Goal: Task Accomplishment & Management: Complete application form

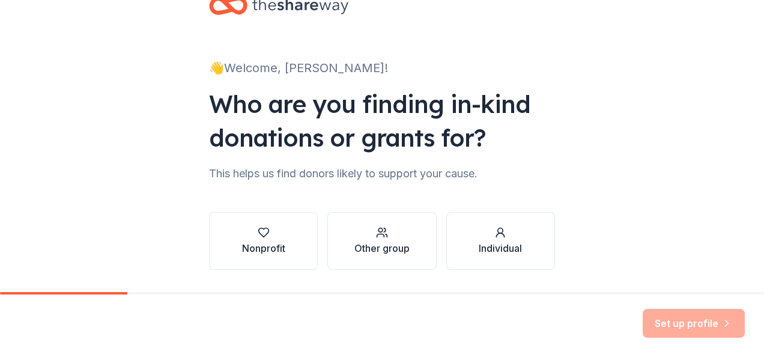
scroll to position [37, 0]
click at [691, 105] on div "👋 Welcome, Anna! Who are you finding in-kind donations or grants for? This help…" at bounding box center [382, 145] width 764 height 365
click at [267, 232] on div "button" at bounding box center [263, 233] width 43 height 12
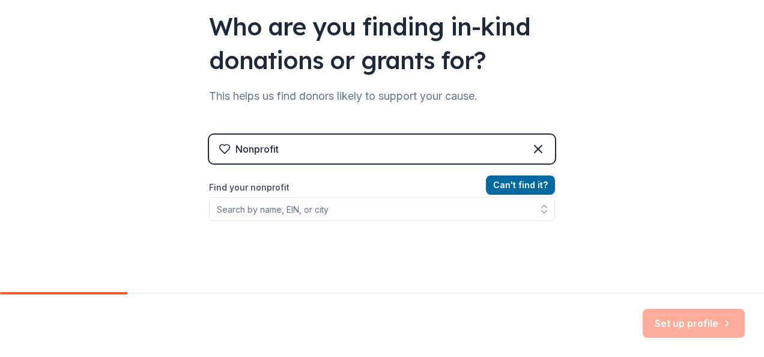
scroll to position [136, 0]
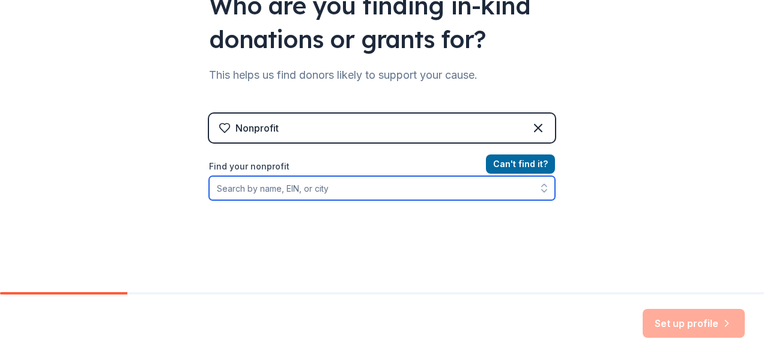
click at [302, 183] on input "Find your nonprofit" at bounding box center [382, 188] width 346 height 24
type input "Humanitri"
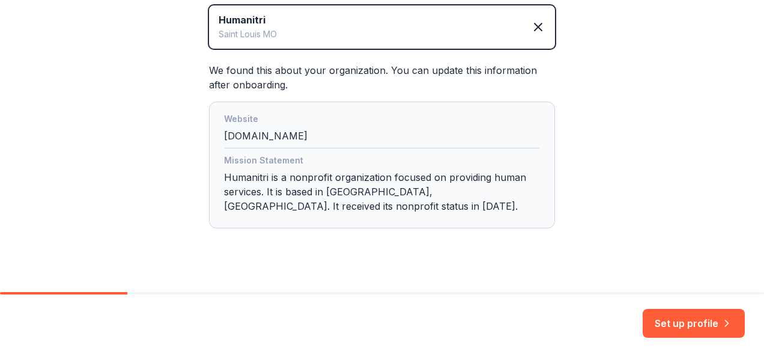
scroll to position [305, 0]
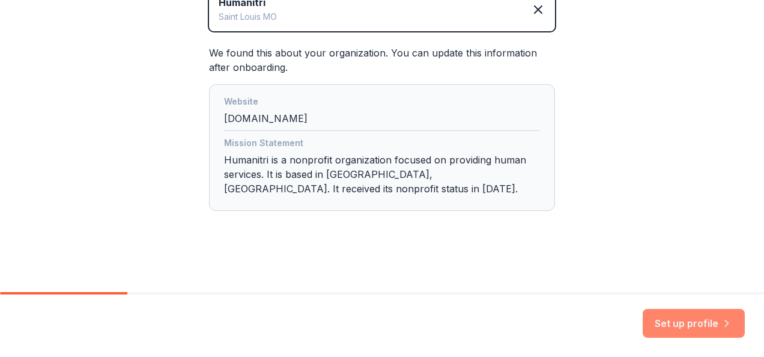
click at [688, 324] on button "Set up profile" at bounding box center [694, 323] width 102 height 29
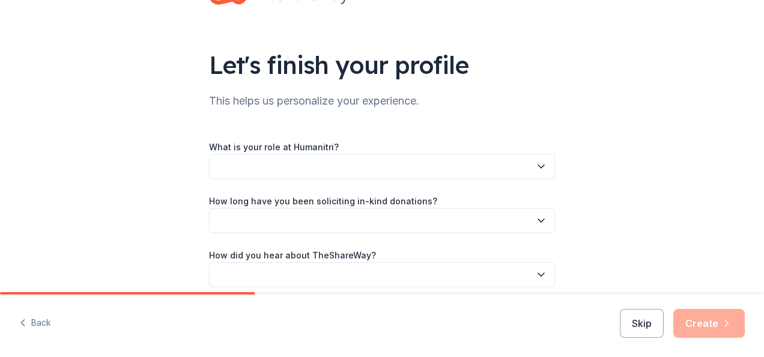
scroll to position [49, 0]
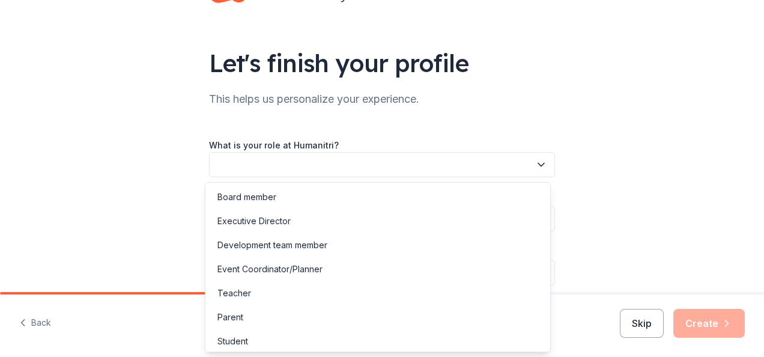
click at [448, 171] on button "button" at bounding box center [382, 164] width 346 height 25
click at [670, 140] on div "Let's finish your profile This helps us personalize your experience. What is yo…" at bounding box center [382, 147] width 764 height 392
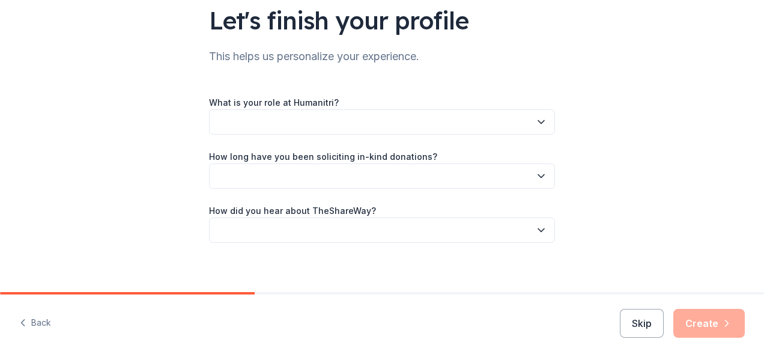
scroll to position [100, 0]
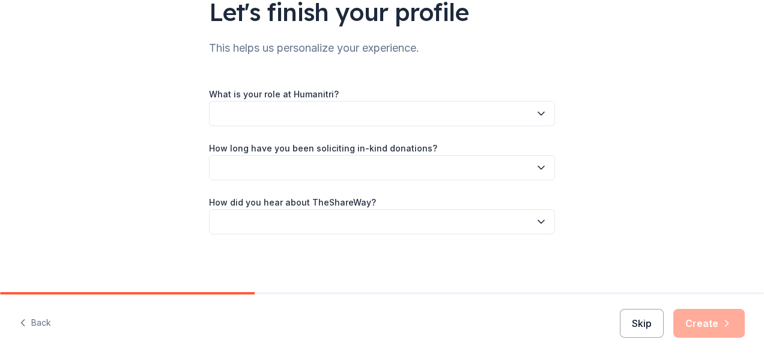
click at [643, 320] on button "Skip" at bounding box center [642, 323] width 44 height 29
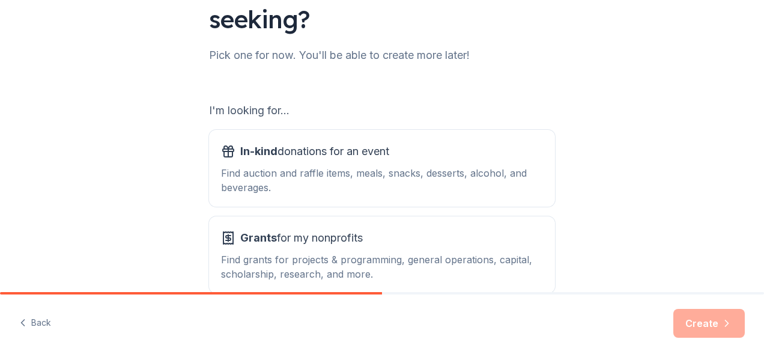
scroll to position [127, 0]
click at [412, 147] on div "In-kind donations for an event" at bounding box center [382, 150] width 322 height 19
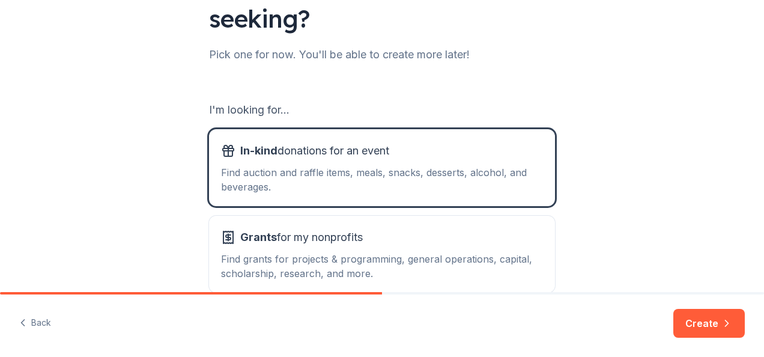
scroll to position [193, 0]
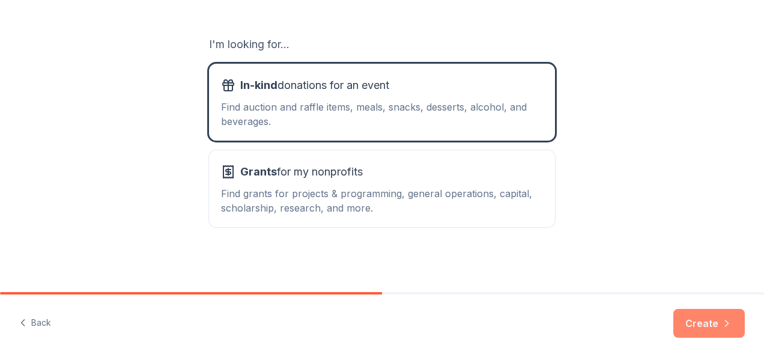
click at [700, 322] on button "Create" at bounding box center [708, 323] width 71 height 29
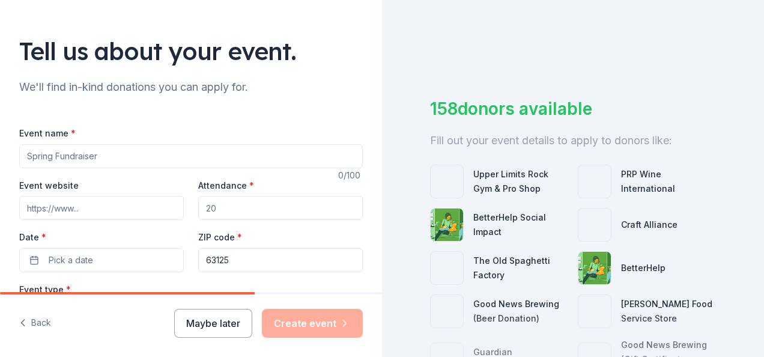
scroll to position [62, 0]
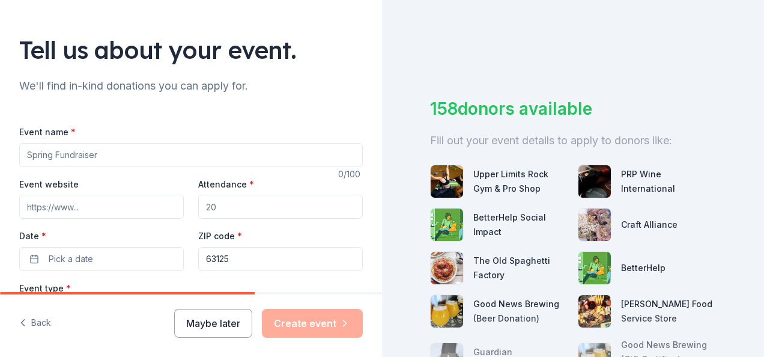
click at [190, 165] on input "Event name *" at bounding box center [191, 155] width 344 height 24
type input "Made for More Celebration Event"
click at [144, 208] on input "Event website" at bounding box center [101, 207] width 165 height 24
type input "https://humanitri.org/events"
click at [210, 207] on input "Attendance *" at bounding box center [280, 207] width 165 height 24
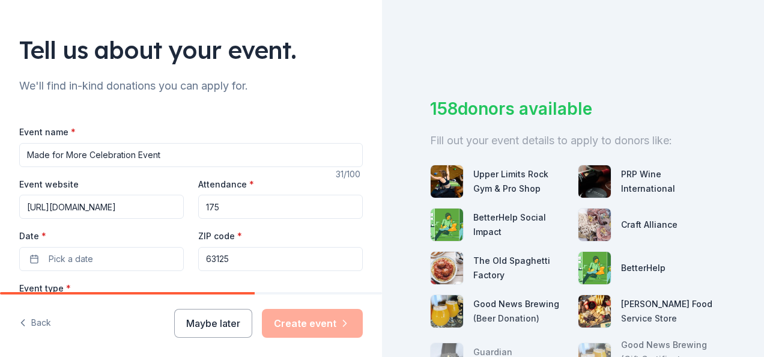
type input "175"
click at [180, 187] on div "Event website https://humanitri.org/events Attendance * 175 Date * Pick a date …" at bounding box center [191, 224] width 344 height 94
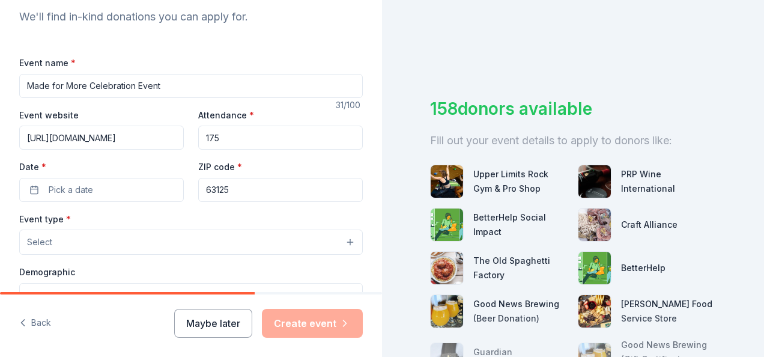
scroll to position [132, 0]
click at [153, 185] on button "Pick a date" at bounding box center [101, 189] width 165 height 24
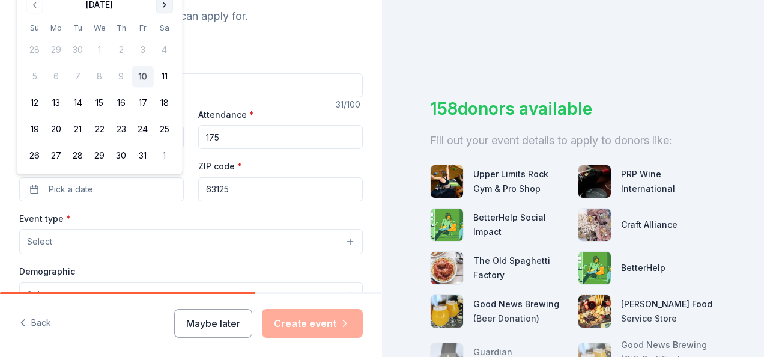
click at [165, 2] on button "Go to next month" at bounding box center [164, 4] width 17 height 17
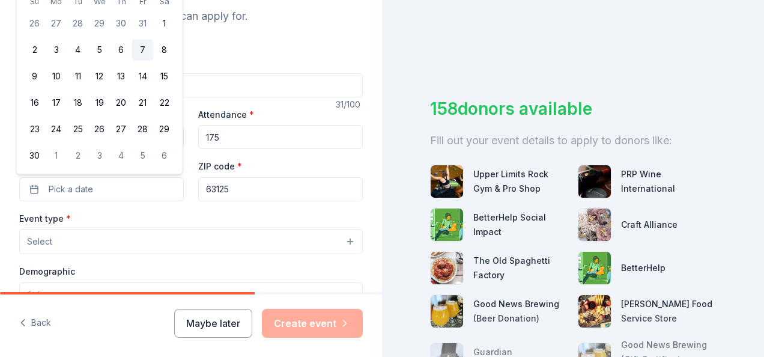
click at [148, 49] on button "7" at bounding box center [143, 51] width 22 height 22
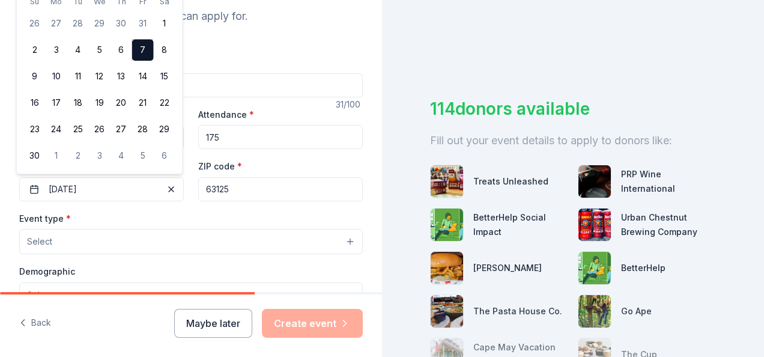
click at [129, 237] on button "Select" at bounding box center [191, 241] width 344 height 25
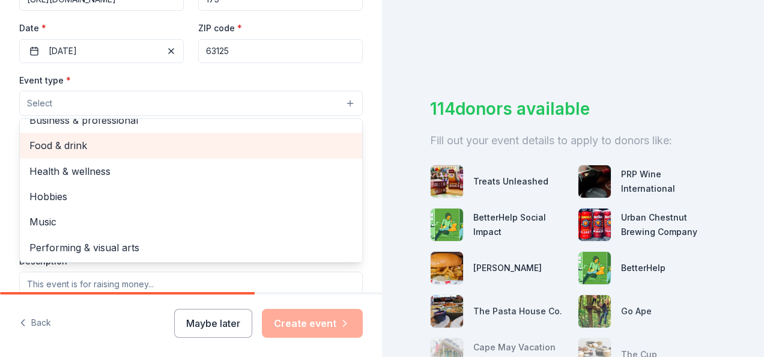
scroll to position [0, 0]
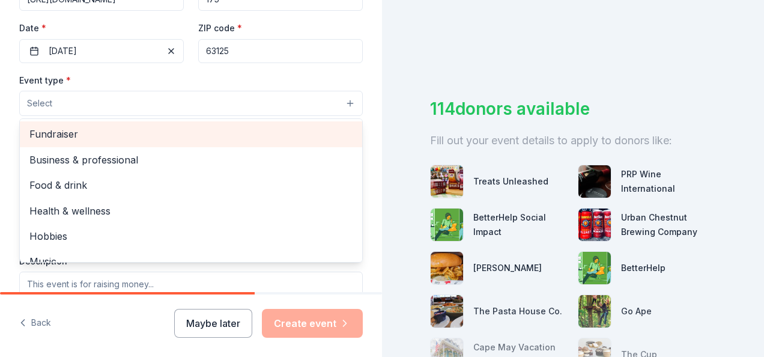
click at [131, 127] on span "Fundraiser" at bounding box center [190, 134] width 323 height 16
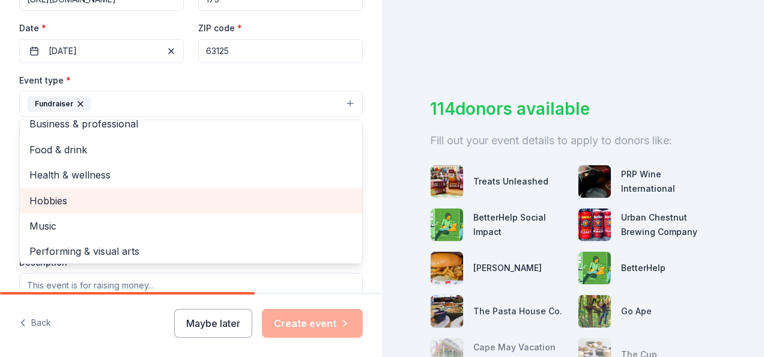
scroll to position [14, 0]
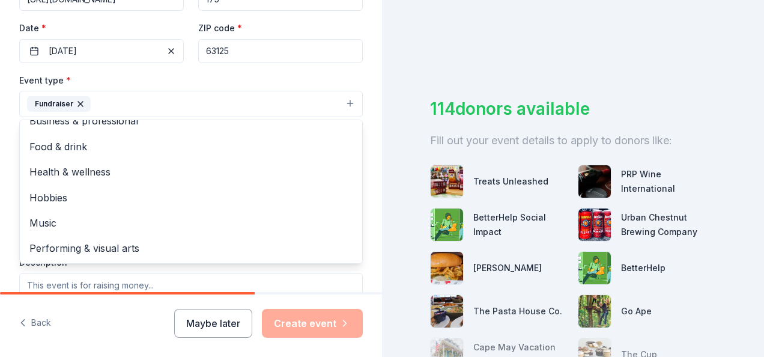
click at [365, 195] on div "Tell us about your event. We'll find in-kind donations you can apply for. Event…" at bounding box center [191, 130] width 382 height 801
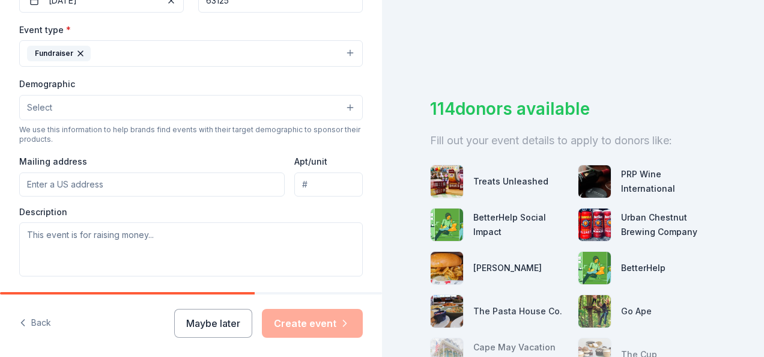
scroll to position [324, 0]
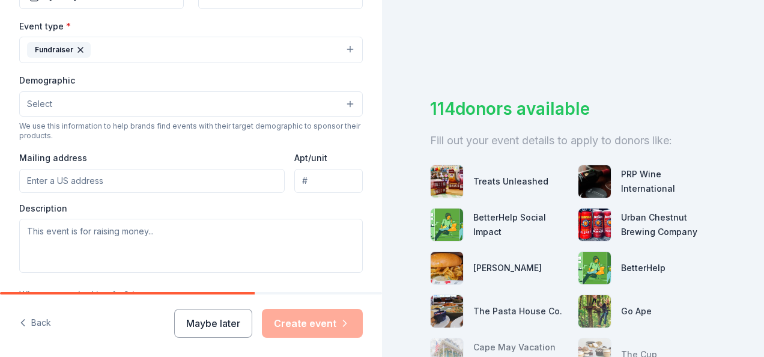
click at [154, 111] on button "Select" at bounding box center [191, 103] width 344 height 25
click at [153, 109] on button "Select" at bounding box center [191, 103] width 344 height 25
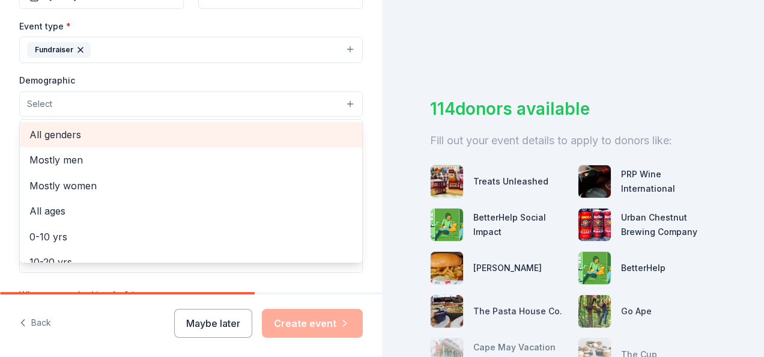
click at [154, 129] on span "All genders" at bounding box center [190, 135] width 323 height 16
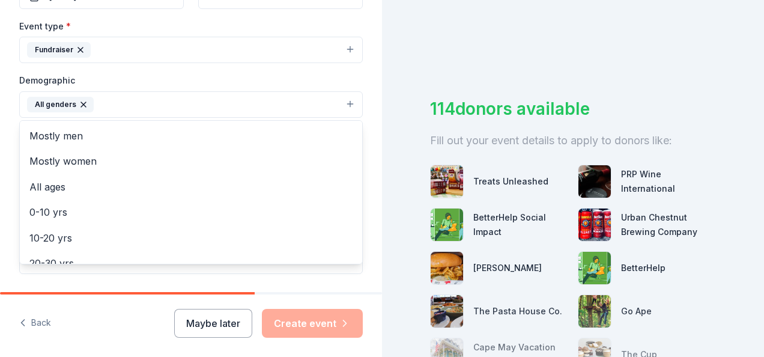
click at [367, 115] on div "Tell us about your event. We'll find in-kind donations you can apply for. Event…" at bounding box center [191, 77] width 382 height 802
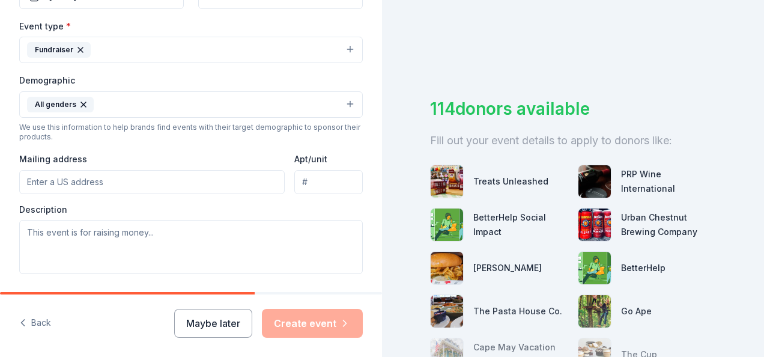
click at [96, 184] on input "Mailing address" at bounding box center [152, 182] width 266 height 24
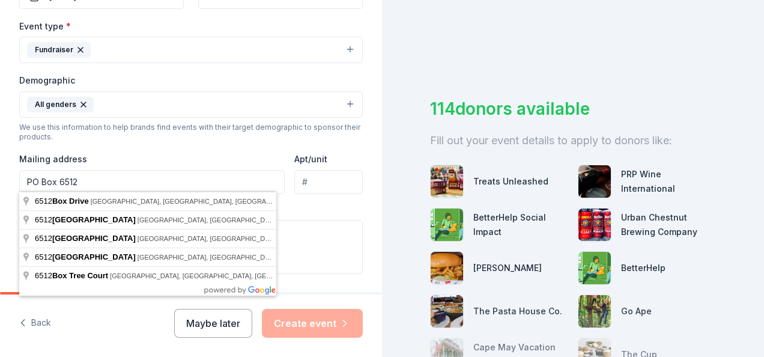
click at [174, 151] on div "Mailing address PO Box 6512" at bounding box center [152, 172] width 266 height 43
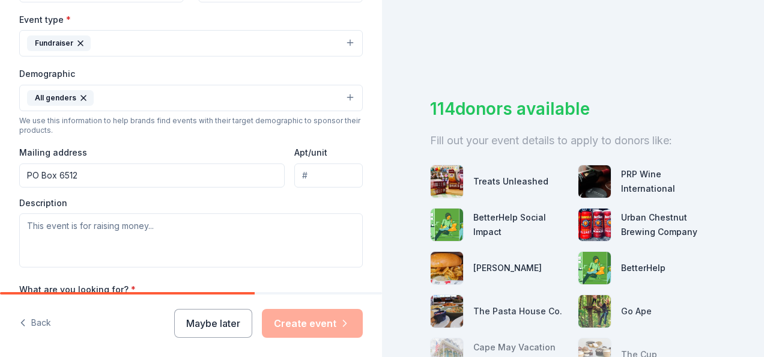
scroll to position [332, 0]
click at [146, 174] on input "PO Box 6512" at bounding box center [152, 175] width 266 height 24
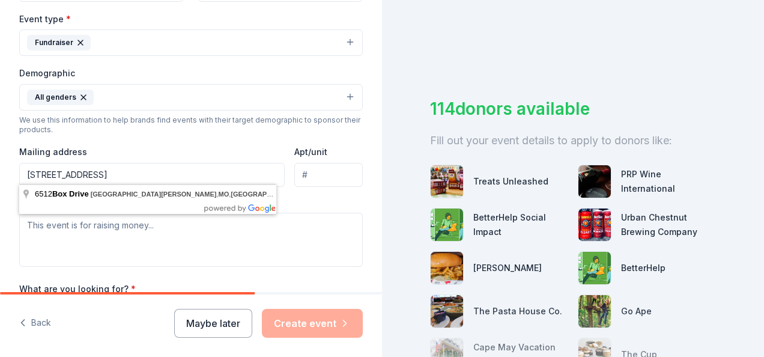
type input "PO Box 6512, St. Louis, MO USA"
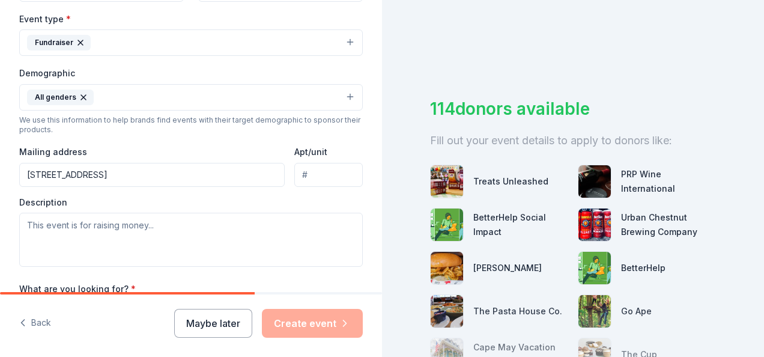
click at [159, 141] on div "Event type * Fundraiser Demographic All genders We use this information to help…" at bounding box center [191, 138] width 344 height 255
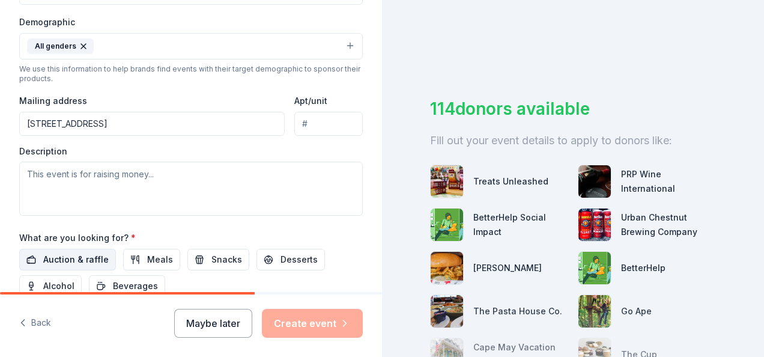
click at [91, 260] on span "Auction & raffle" at bounding box center [75, 259] width 65 height 14
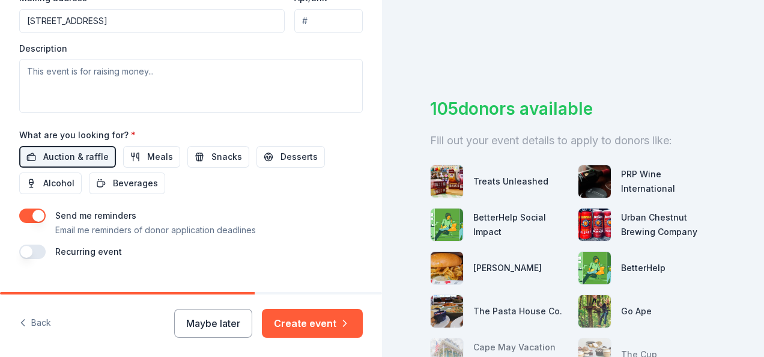
scroll to position [490, 0]
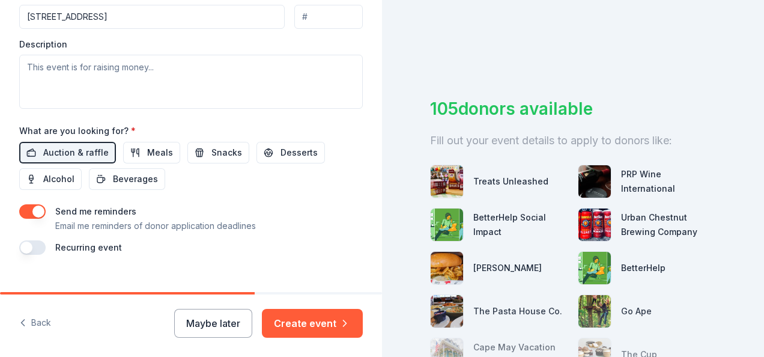
click at [38, 210] on button "button" at bounding box center [32, 211] width 26 height 14
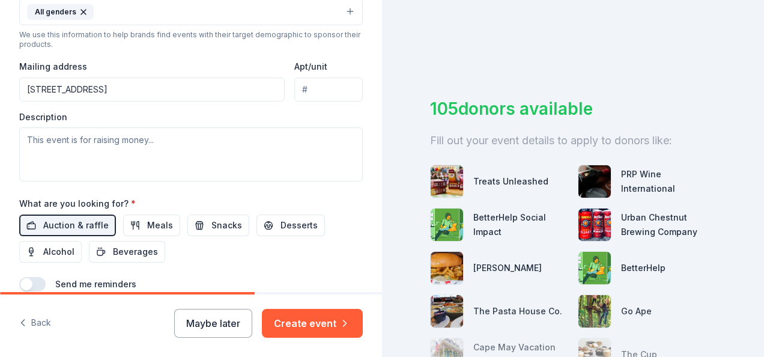
scroll to position [416, 0]
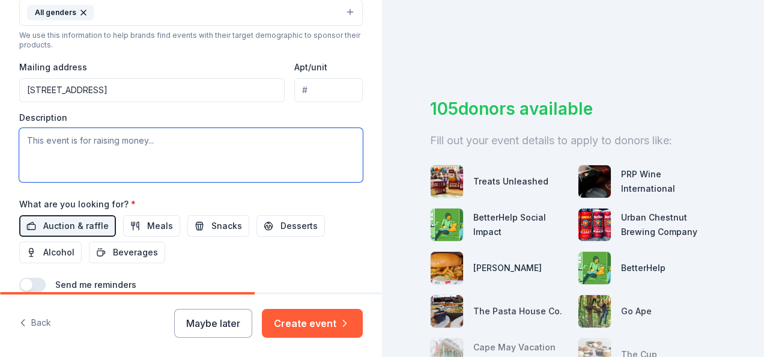
click at [65, 149] on textarea at bounding box center [191, 155] width 344 height 54
paste textarea "Humanitri helps families in crisis move from homelessness to stability through …"
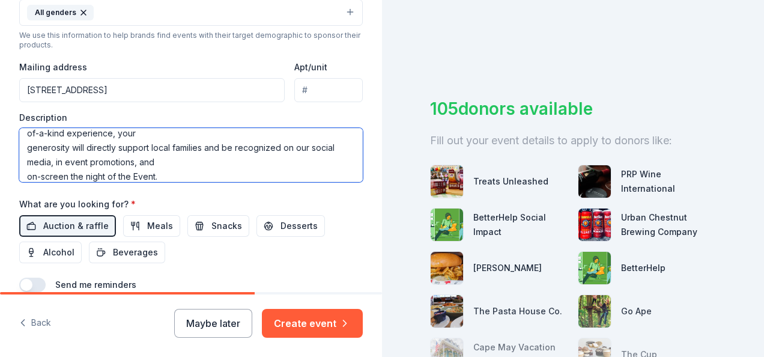
scroll to position [0, 0]
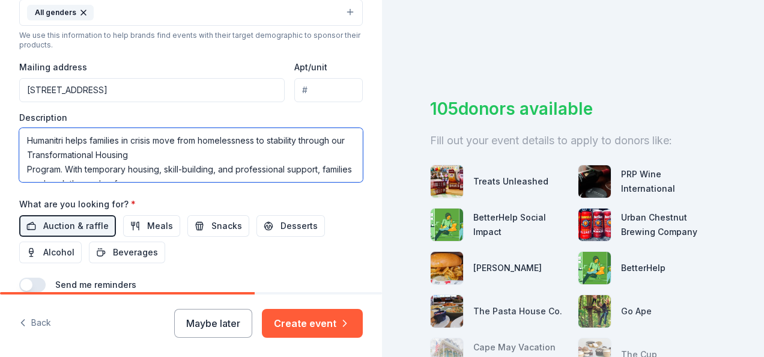
click at [23, 163] on textarea "Humanitri helps families in crisis move from homelessness to stability through …" at bounding box center [191, 155] width 344 height 54
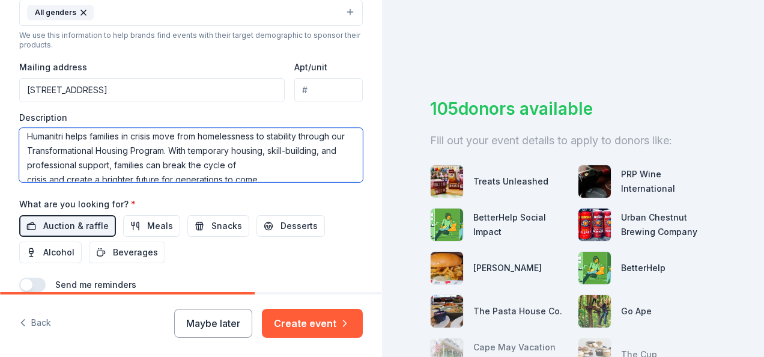
scroll to position [5, 0]
click at [26, 161] on textarea "Humanitri helps families in crisis move from homelessness to stability through …" at bounding box center [191, 155] width 344 height 54
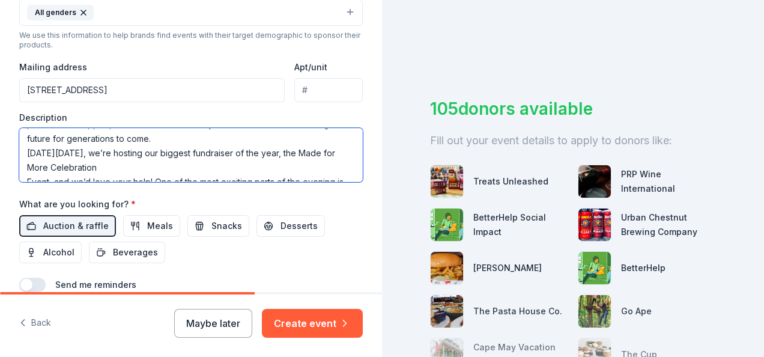
scroll to position [46, 0]
click at [25, 166] on textarea "Humanitri helps families in crisis move from homelessness to stability through …" at bounding box center [191, 155] width 344 height 54
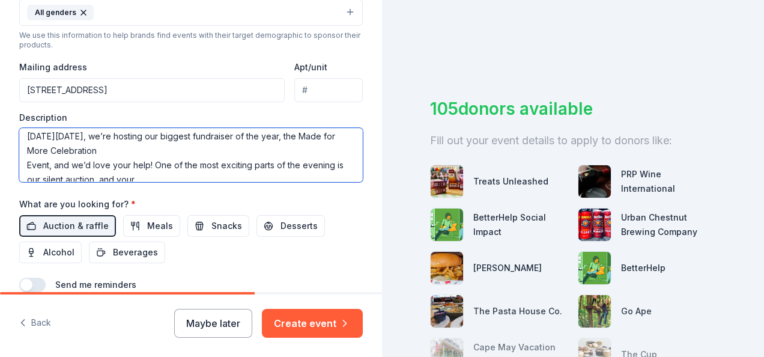
scroll to position [64, 0]
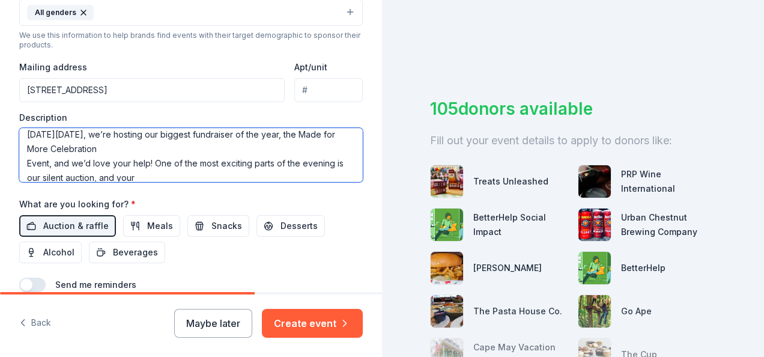
click at [24, 159] on textarea "Humanitri helps families in crisis move from homelessness to stability through …" at bounding box center [191, 155] width 344 height 54
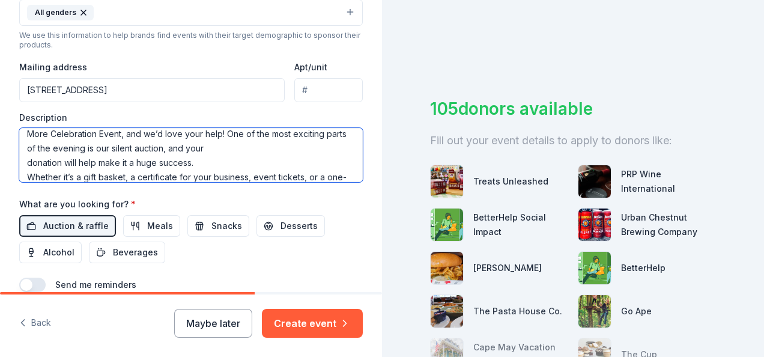
scroll to position [86, 0]
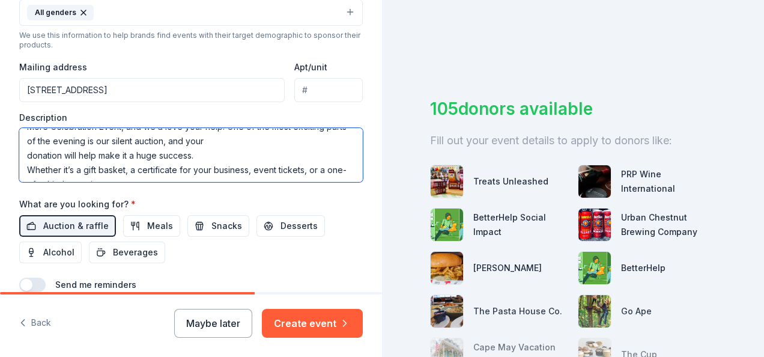
click at [24, 159] on textarea "Humanitri helps families in crisis move from homelessness to stability through …" at bounding box center [191, 155] width 344 height 54
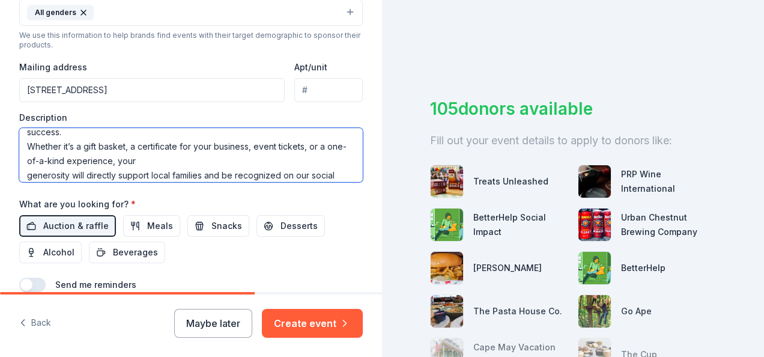
scroll to position [445, 0]
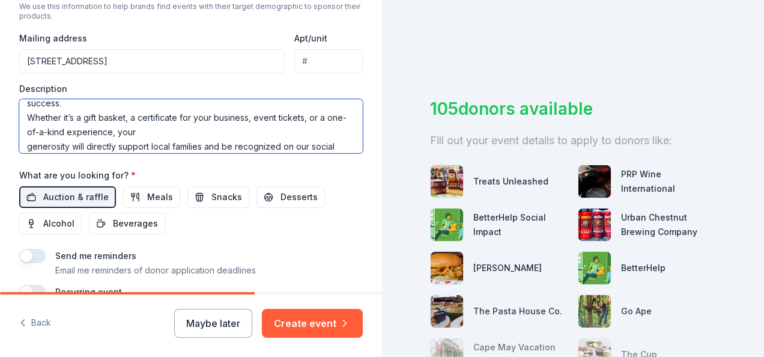
click at [22, 147] on textarea "Humanitri helps families in crisis move from homelessness to stability through …" at bounding box center [191, 126] width 344 height 54
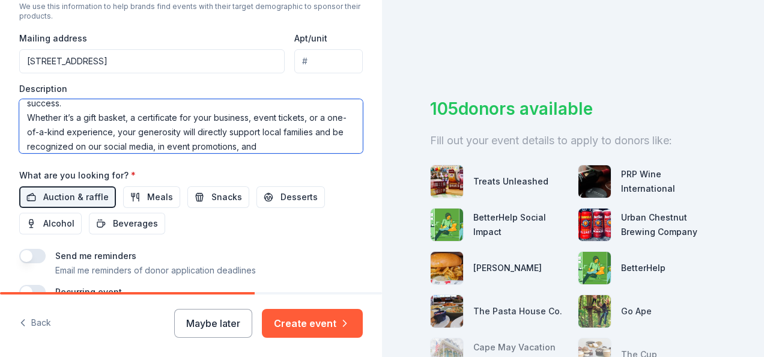
scroll to position [130, 0]
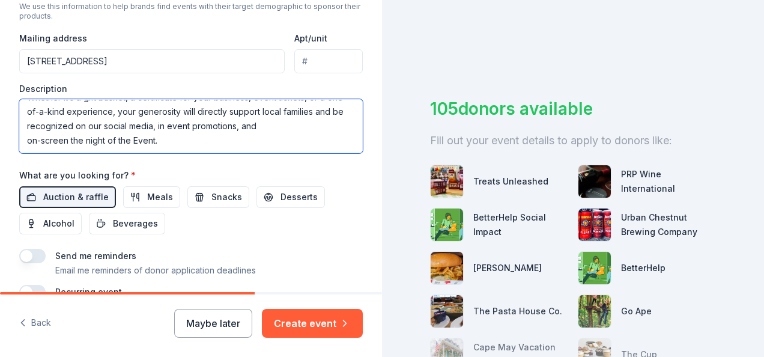
click at [19, 138] on textarea "Humanitri helps families in crisis move from homelessness to stability through …" at bounding box center [191, 126] width 344 height 54
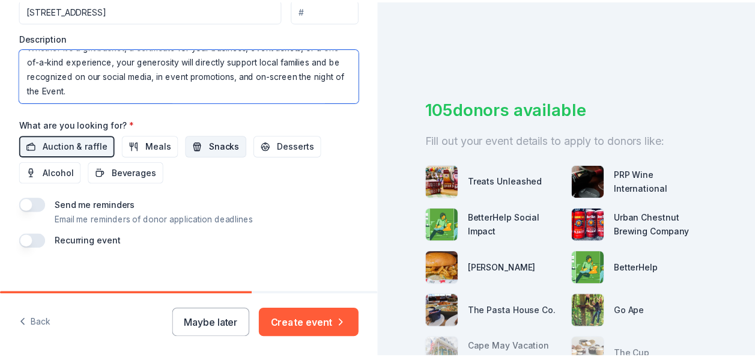
scroll to position [506, 0]
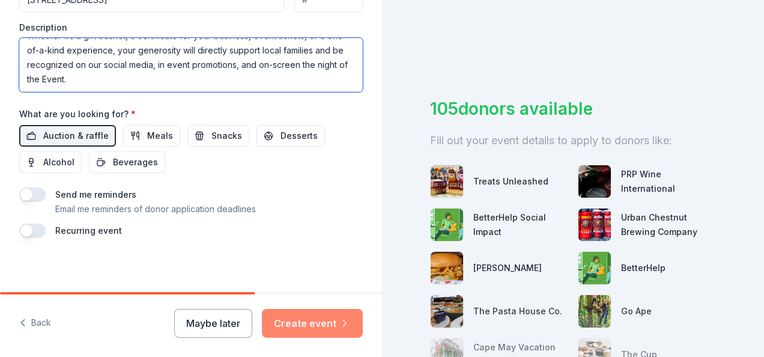
type textarea "Humanitri helps families in crisis move from homelessness to stability through …"
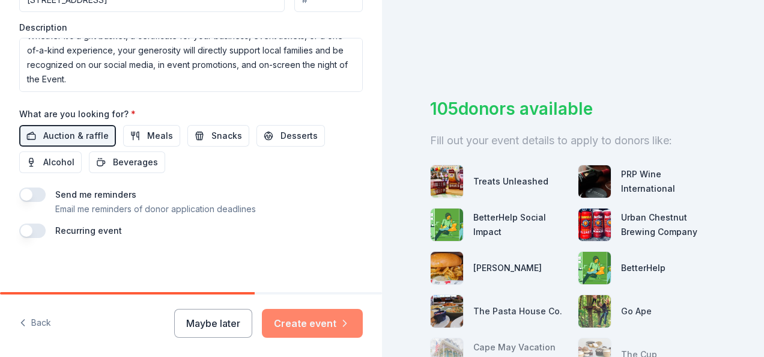
click at [297, 316] on button "Create event" at bounding box center [312, 323] width 101 height 29
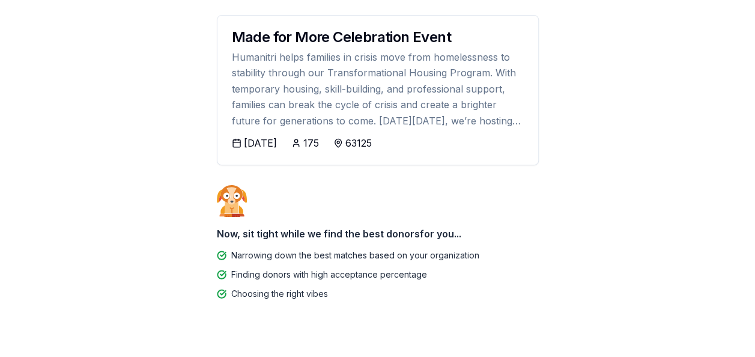
scroll to position [166, 0]
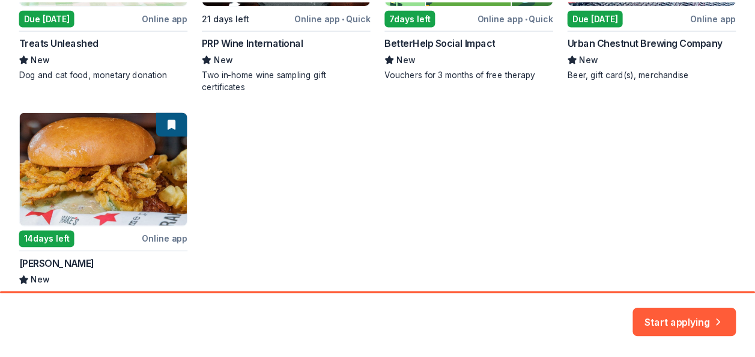
scroll to position [423, 0]
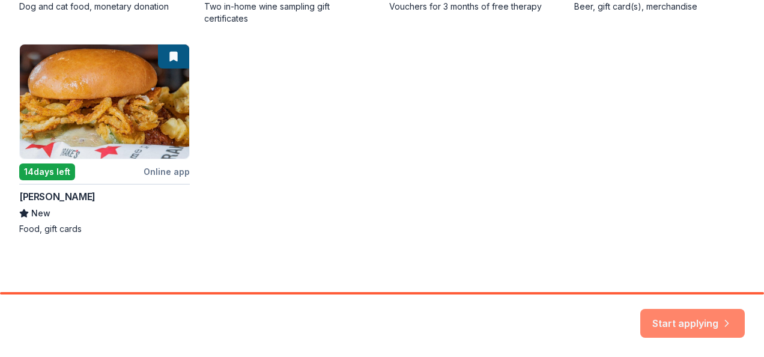
click at [682, 323] on button "Start applying" at bounding box center [692, 317] width 105 height 29
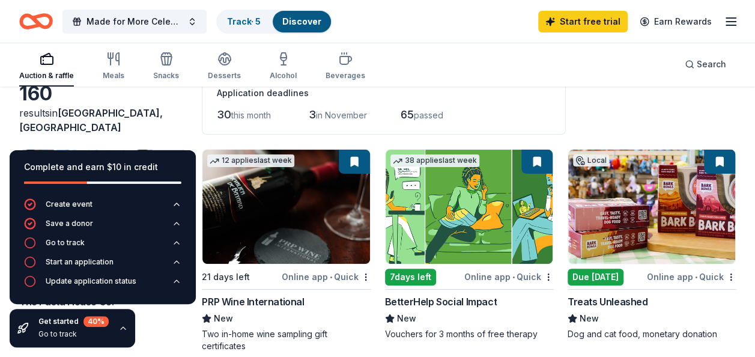
scroll to position [78, 0]
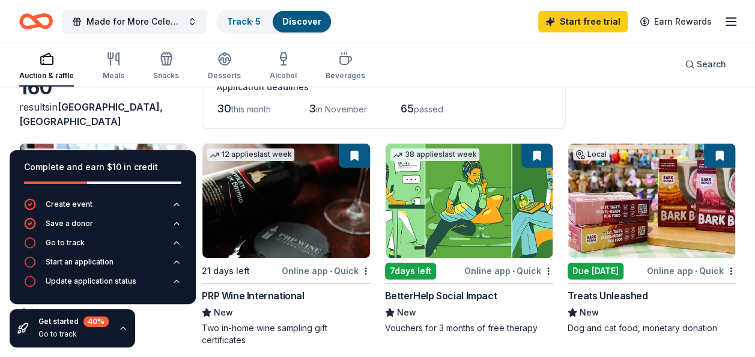
click at [614, 224] on img at bounding box center [651, 201] width 167 height 114
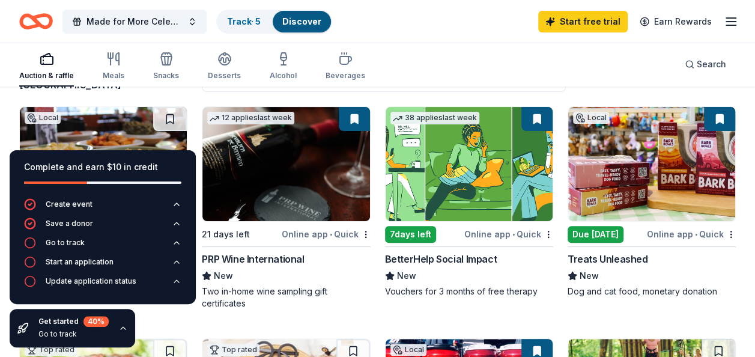
scroll to position [109, 0]
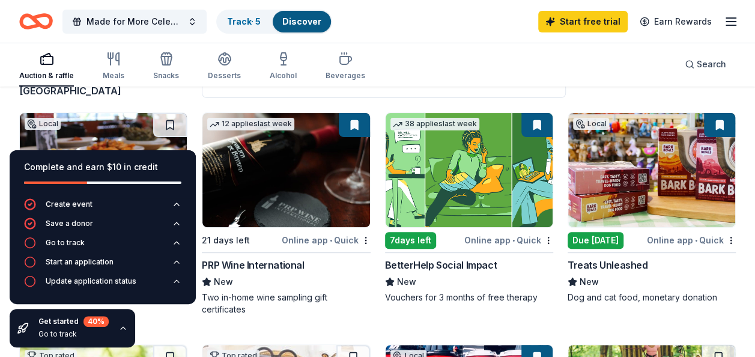
click at [120, 330] on icon "button" at bounding box center [123, 328] width 10 height 10
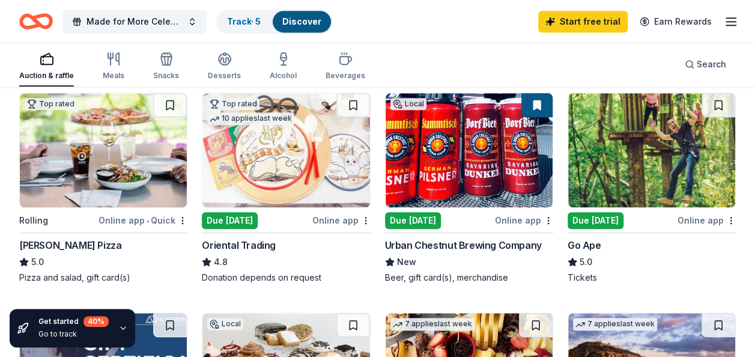
scroll to position [358, 0]
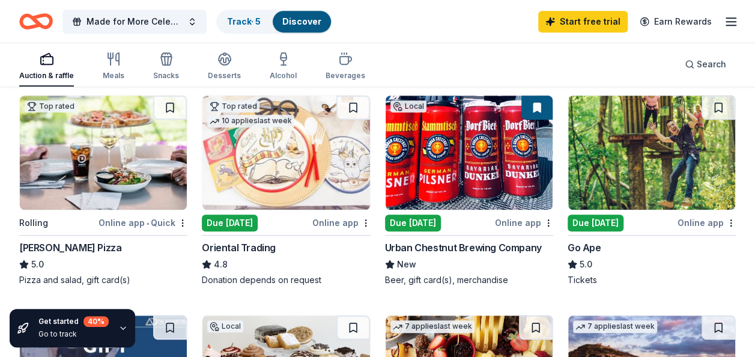
click at [124, 190] on img at bounding box center [103, 153] width 167 height 114
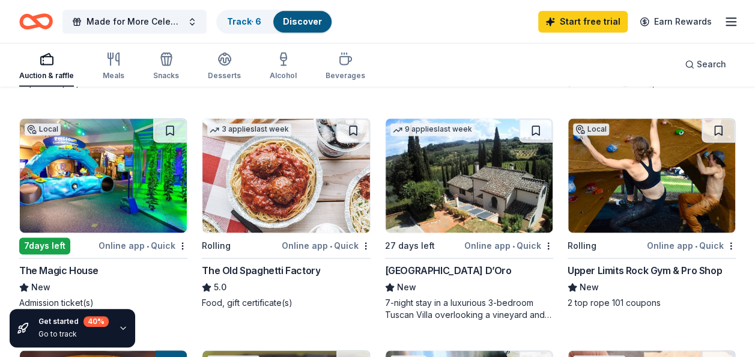
scroll to position [788, 0]
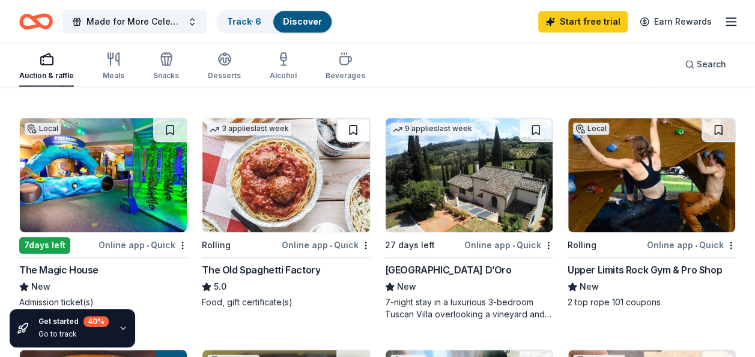
click at [350, 126] on button at bounding box center [353, 130] width 34 height 24
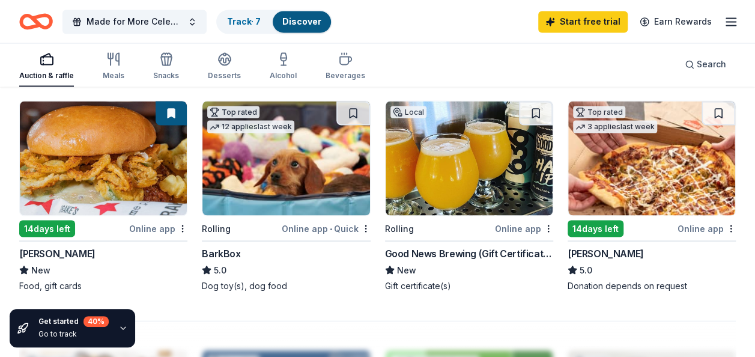
scroll to position [1043, 0]
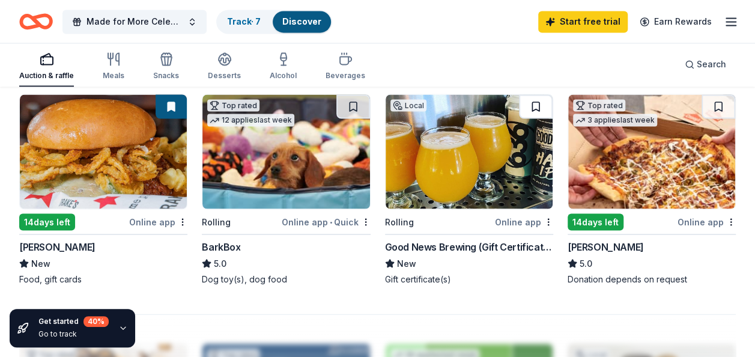
click at [536, 105] on button at bounding box center [536, 106] width 34 height 24
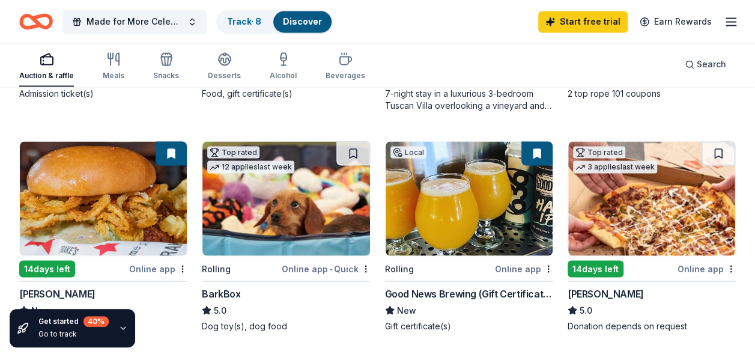
scroll to position [979, 0]
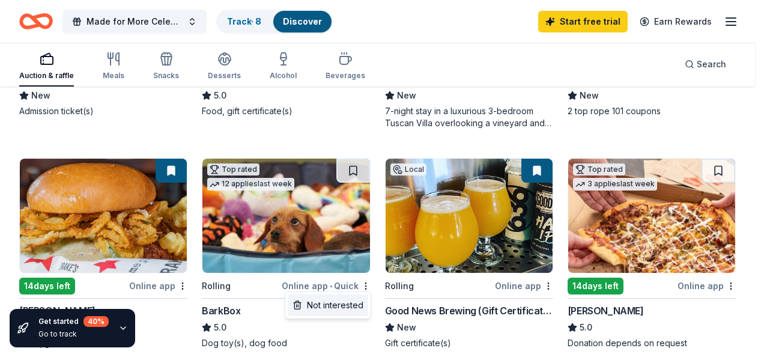
click at [354, 308] on div "Not interested" at bounding box center [328, 305] width 80 height 22
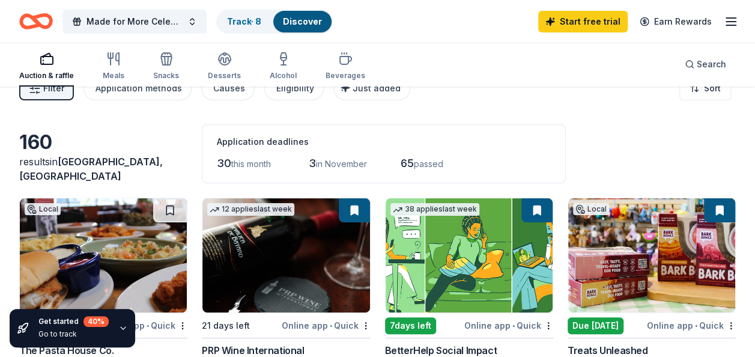
scroll to position [0, 0]
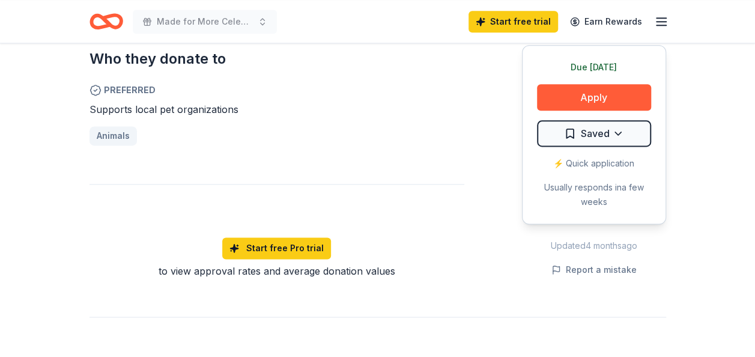
scroll to position [727, 0]
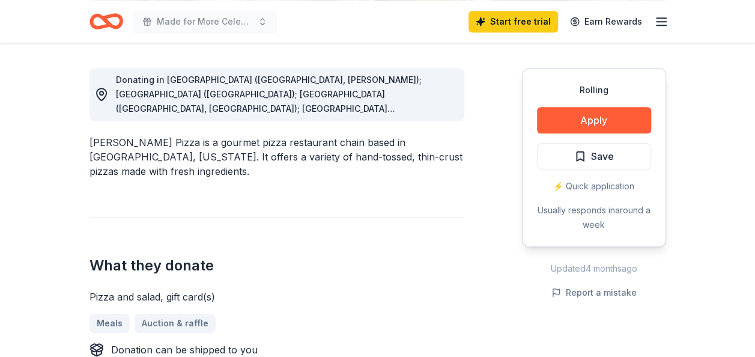
scroll to position [327, 0]
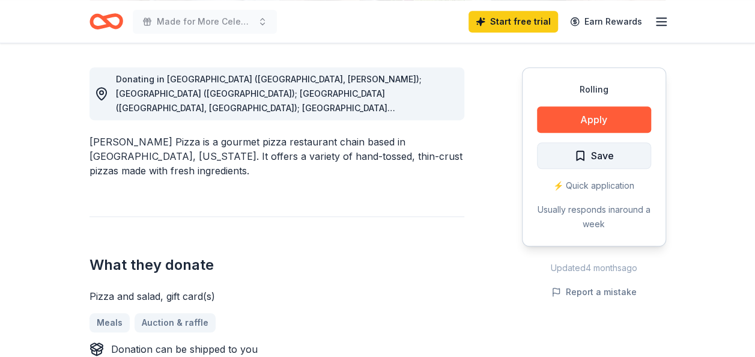
click at [593, 161] on span "Save" at bounding box center [602, 156] width 23 height 16
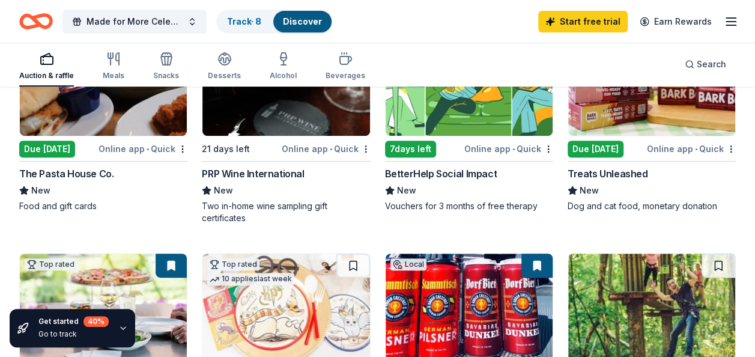
scroll to position [195, 0]
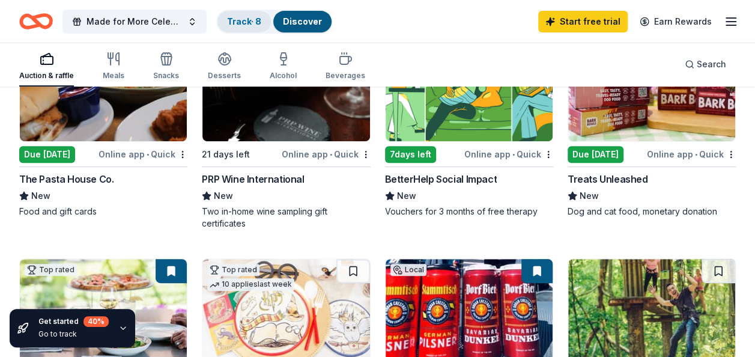
click at [252, 20] on link "Track · 8" at bounding box center [244, 21] width 34 height 10
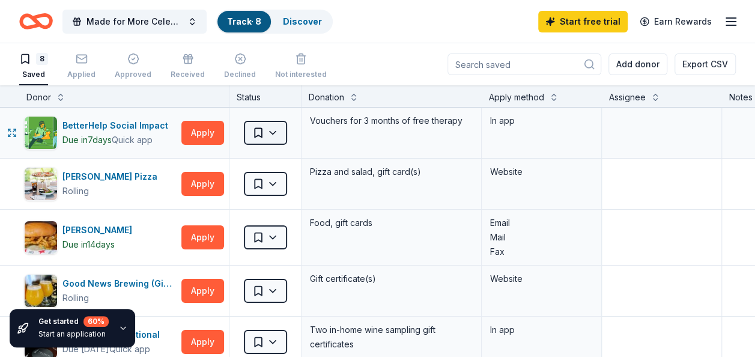
click at [273, 133] on html "Made for More Celebration Event Track · 8 Discover Start free trial Earn Reward…" at bounding box center [377, 178] width 755 height 357
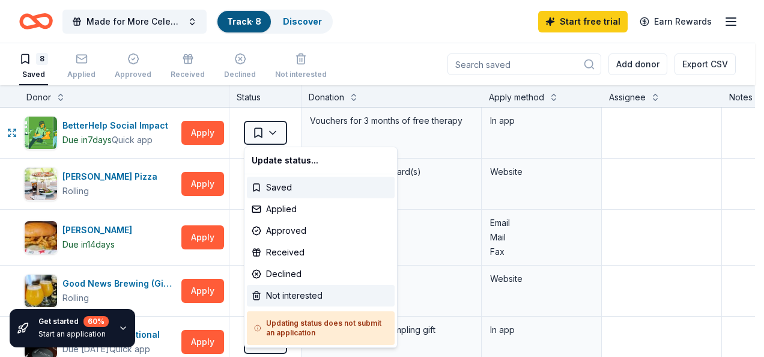
click at [306, 293] on div "Not interested" at bounding box center [321, 296] width 148 height 22
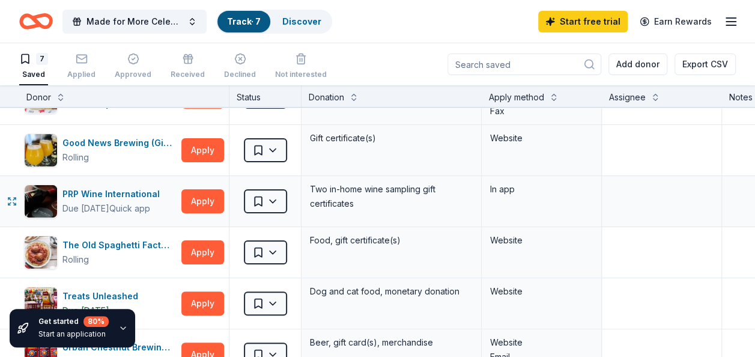
scroll to position [91, 0]
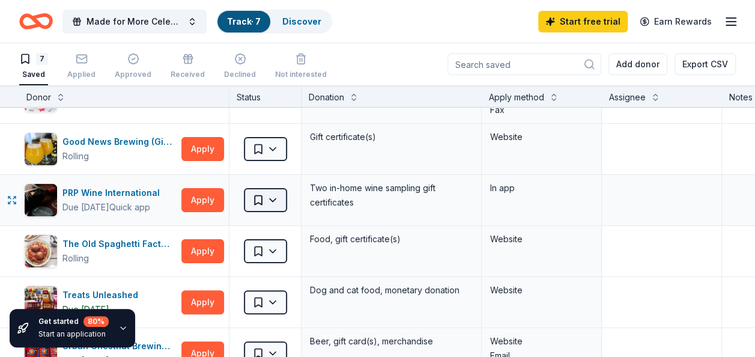
click at [278, 199] on html "Made for More Celebration Event Track · 7 Discover Start free trial Earn Reward…" at bounding box center [377, 178] width 755 height 357
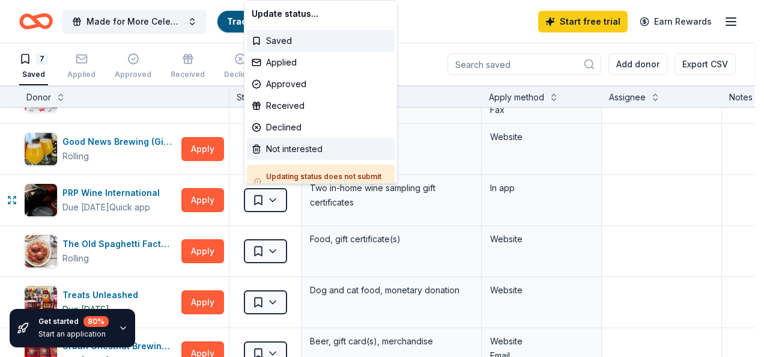
click at [304, 148] on div "Not interested" at bounding box center [321, 149] width 148 height 22
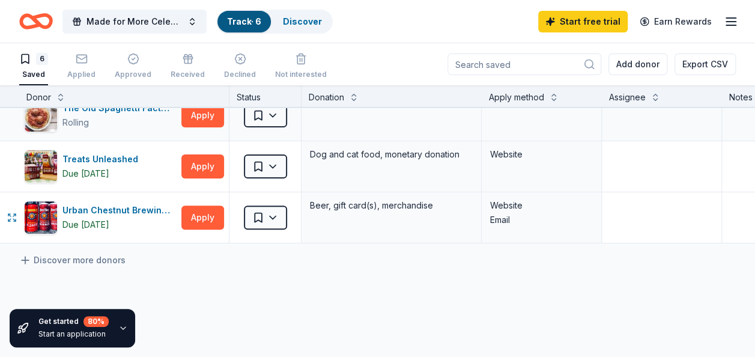
scroll to position [176, 0]
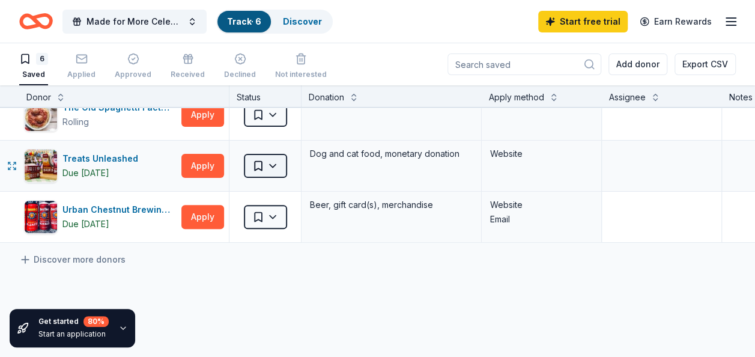
click at [278, 162] on html "Made for More Celebration Event Track · 6 Discover Start free trial Earn Reward…" at bounding box center [377, 178] width 755 height 357
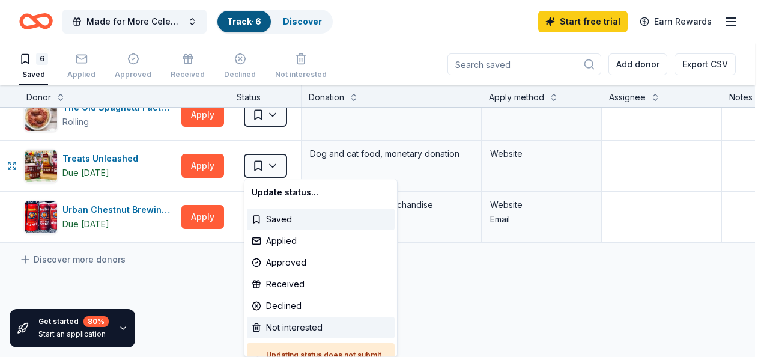
click at [288, 321] on div "Not interested" at bounding box center [321, 328] width 148 height 22
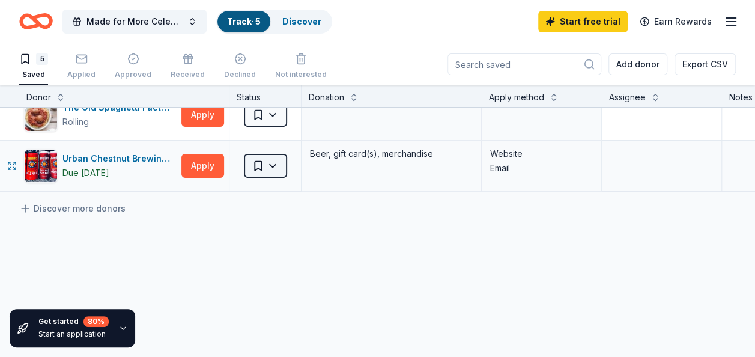
click at [270, 162] on html "Made for More Celebration Event Track · 5 Discover Start free trial Earn Reward…" at bounding box center [377, 178] width 755 height 357
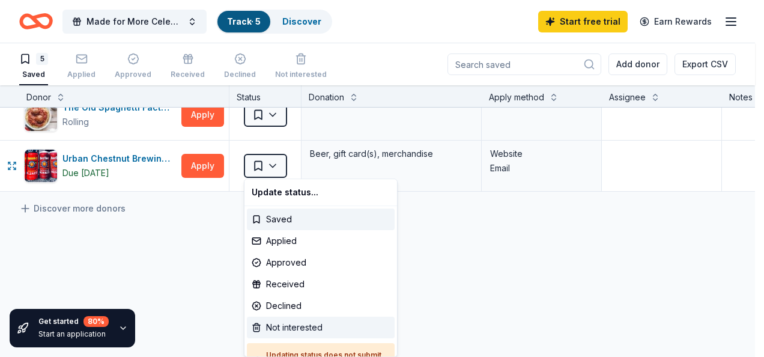
click at [269, 327] on div "Not interested" at bounding box center [321, 328] width 148 height 22
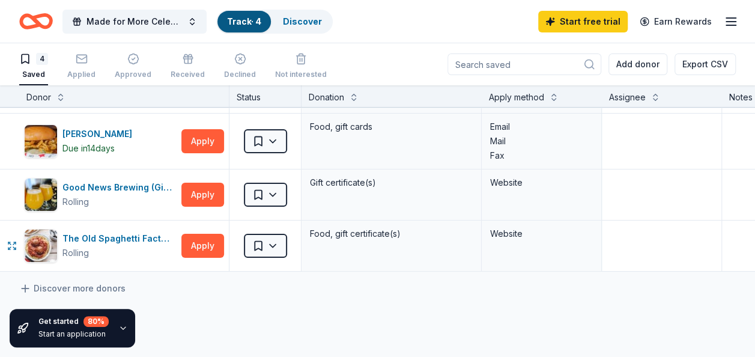
scroll to position [28, 0]
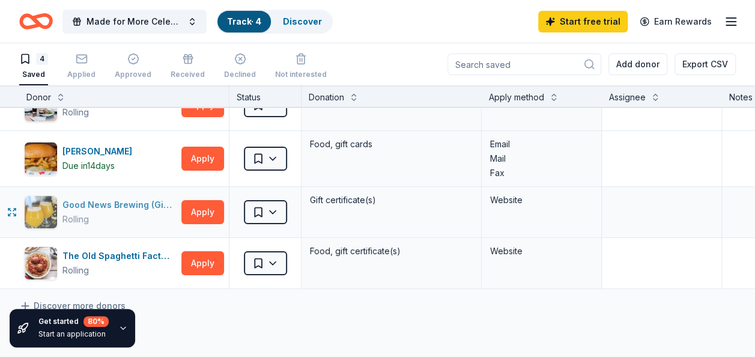
click at [131, 204] on div "Good News Brewing (Gift Certificate Donation)" at bounding box center [119, 205] width 114 height 14
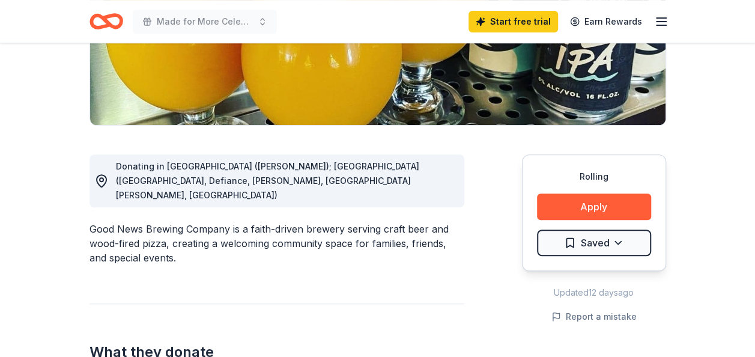
scroll to position [234, 0]
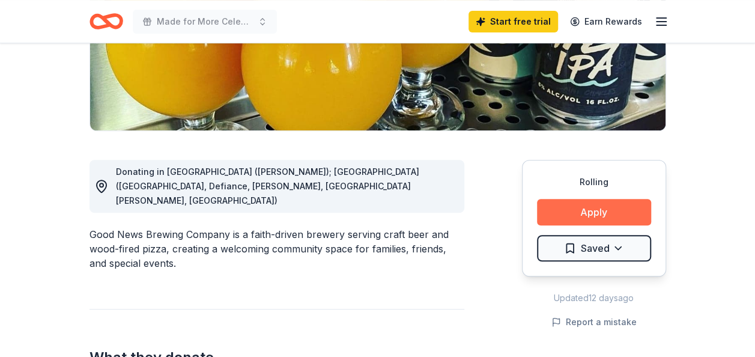
click at [610, 214] on button "Apply" at bounding box center [594, 212] width 114 height 26
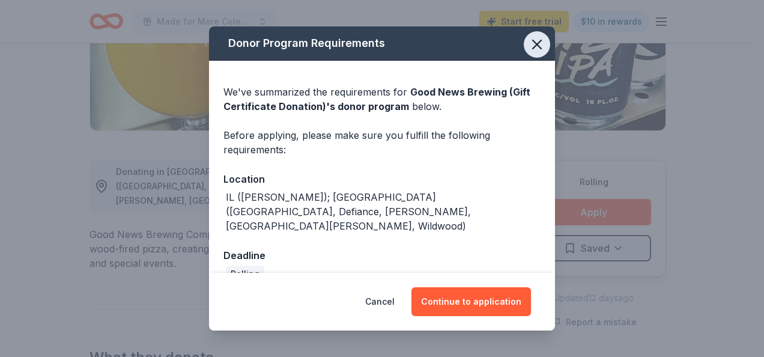
click at [545, 45] on icon "button" at bounding box center [537, 44] width 17 height 17
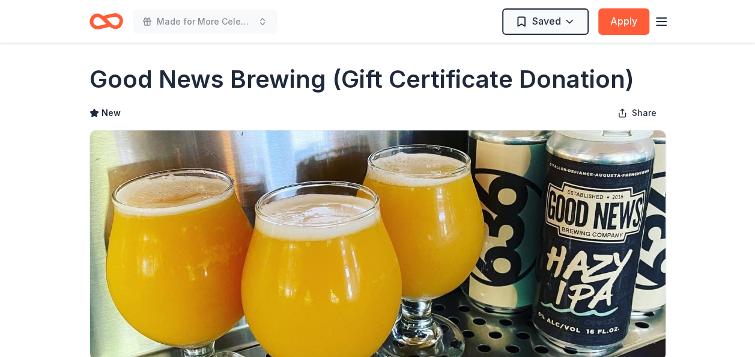
scroll to position [4, 0]
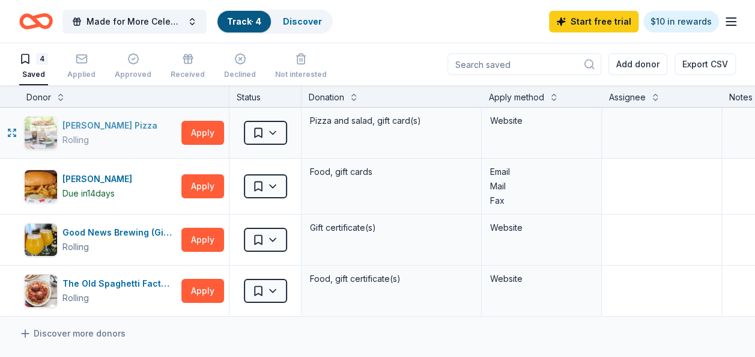
click at [135, 135] on div "[PERSON_NAME] Pizza Rolling" at bounding box center [100, 133] width 153 height 34
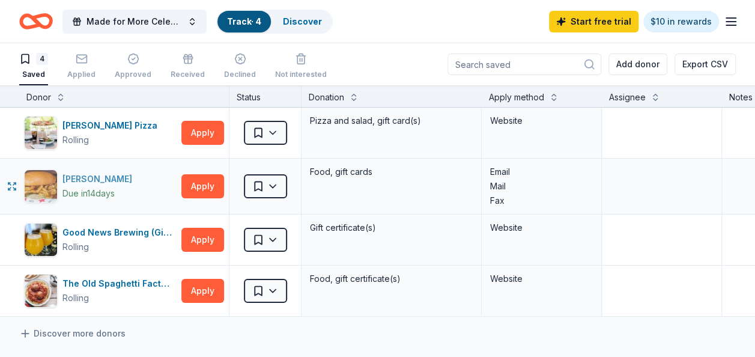
click at [148, 174] on div "Drake's Due in 14 days" at bounding box center [100, 186] width 153 height 34
click at [154, 288] on div "The Old Spaghetti Factory" at bounding box center [119, 283] width 114 height 14
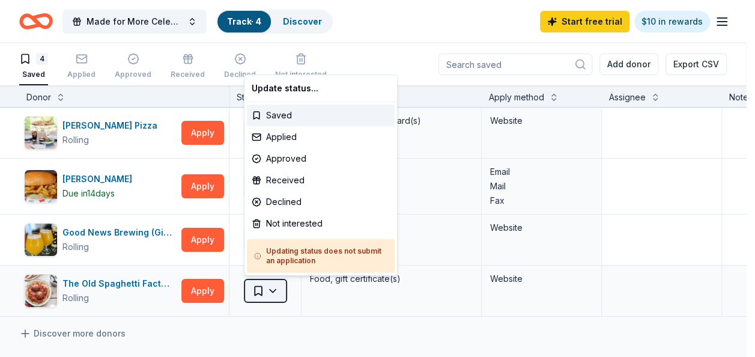
click at [281, 287] on html "Made for More Celebration Event Track · 4 Discover Start free trial $10 in rewa…" at bounding box center [377, 178] width 755 height 357
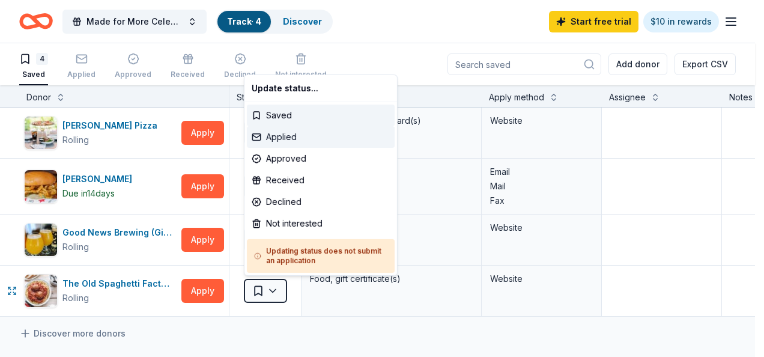
click at [299, 136] on div "Applied" at bounding box center [321, 137] width 148 height 22
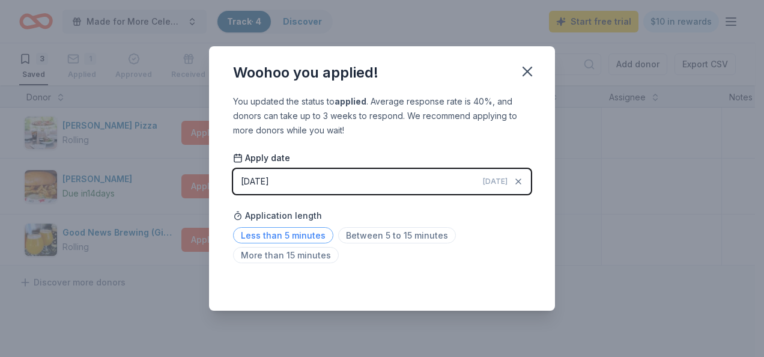
click at [294, 229] on span "Less than 5 minutes" at bounding box center [283, 235] width 100 height 16
click at [530, 71] on icon "button" at bounding box center [527, 71] width 17 height 17
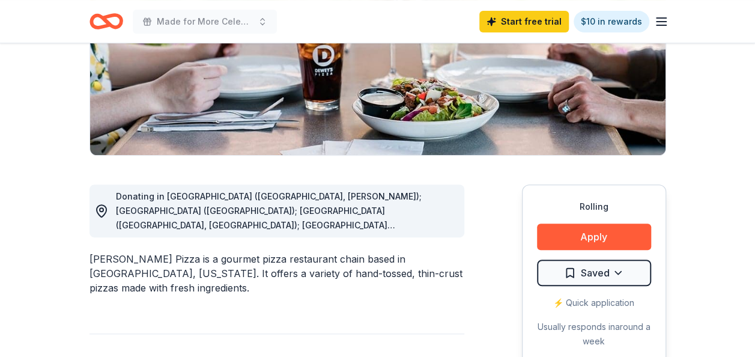
scroll to position [210, 0]
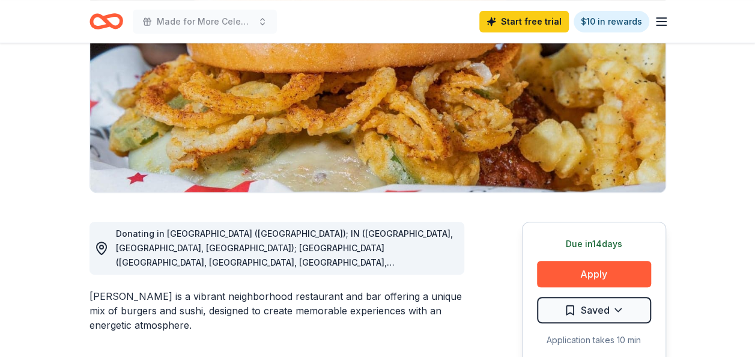
scroll to position [173, 0]
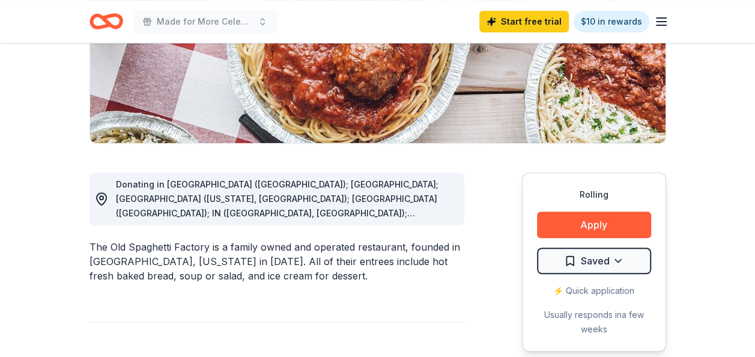
scroll to position [222, 0]
click at [286, 208] on span "Donating in [GEOGRAPHIC_DATA] ([GEOGRAPHIC_DATA]); [GEOGRAPHIC_DATA]; [GEOGRAPH…" at bounding box center [278, 262] width 325 height 169
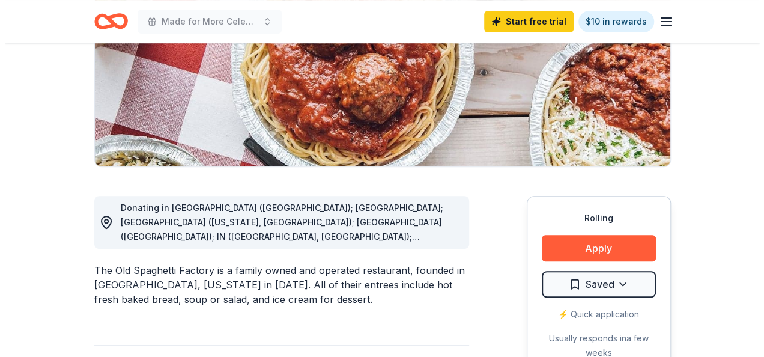
scroll to position [195, 0]
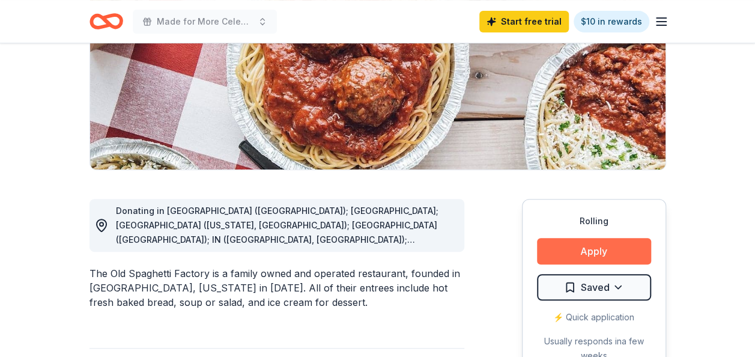
click at [566, 240] on button "Apply" at bounding box center [594, 251] width 114 height 26
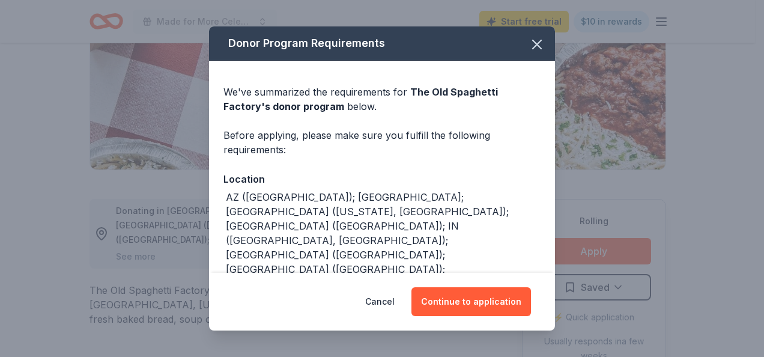
scroll to position [67, 0]
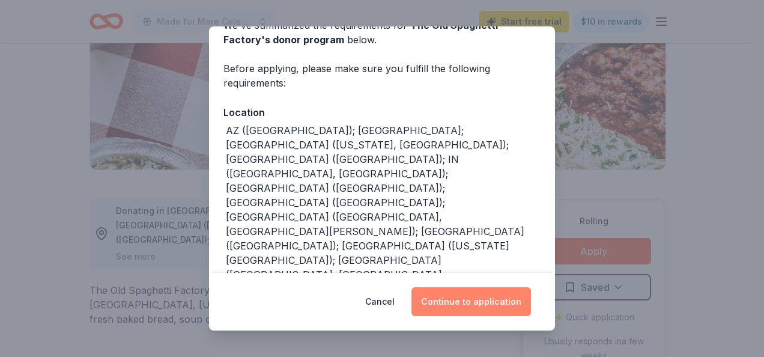
click at [443, 294] on button "Continue to application" at bounding box center [472, 301] width 120 height 29
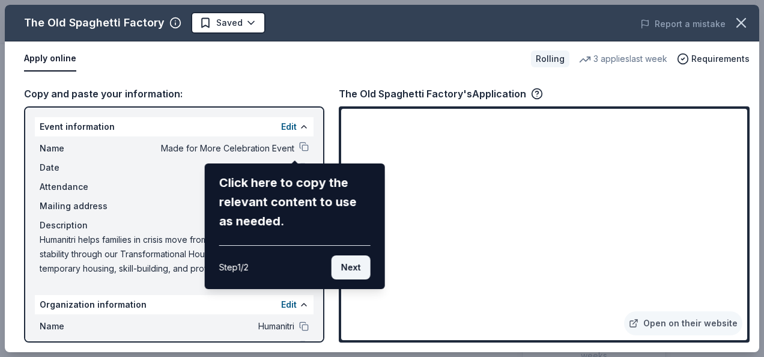
click at [345, 266] on button "Next" at bounding box center [351, 267] width 39 height 24
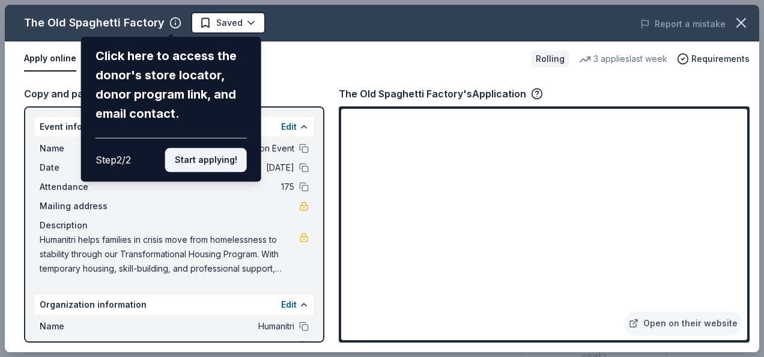
click at [217, 159] on button "Start applying!" at bounding box center [206, 160] width 82 height 24
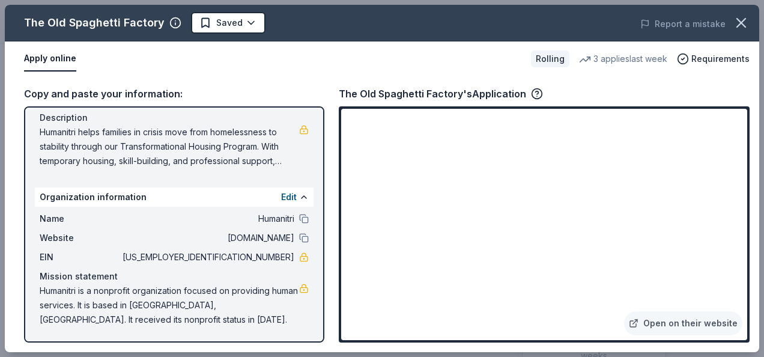
scroll to position [0, 0]
